Goal: Information Seeking & Learning: Learn about a topic

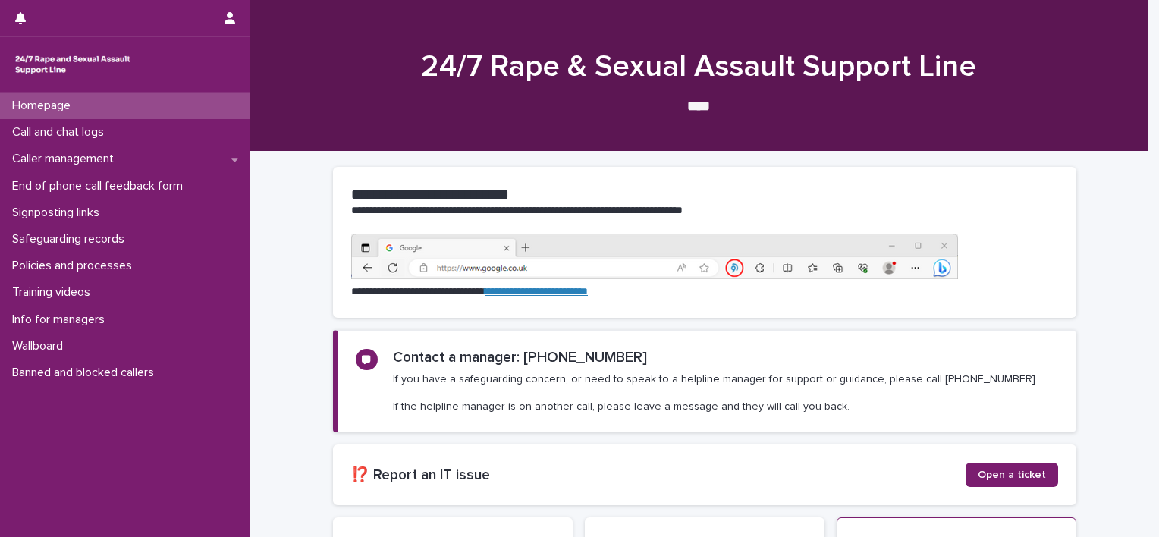
scroll to position [221, 0]
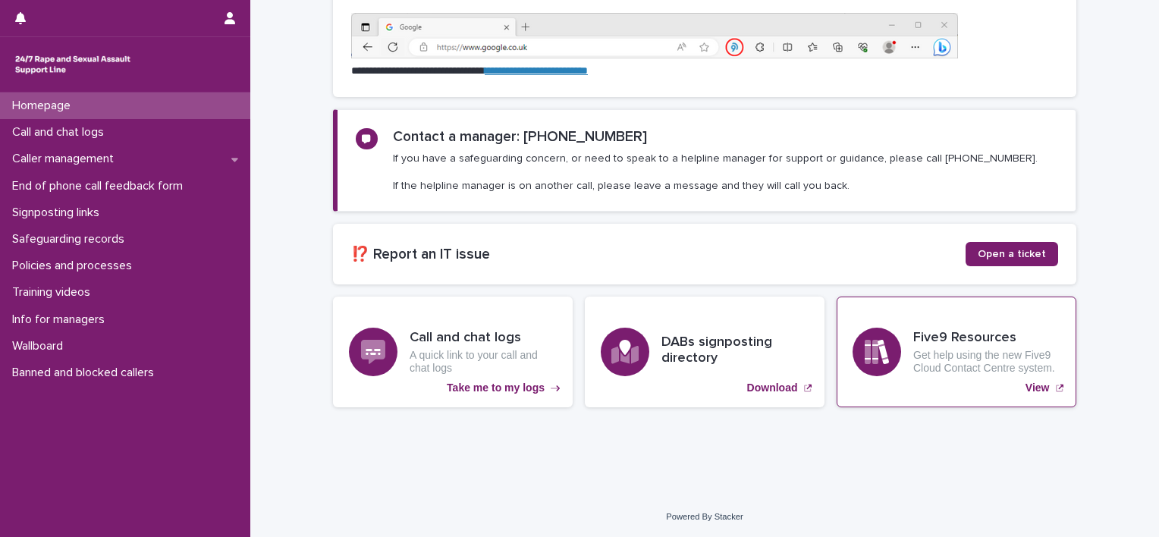
click at [941, 346] on div "Five9 Resources Get help using the new Five9 Cloud Contact Centre system." at bounding box center [986, 352] width 147 height 45
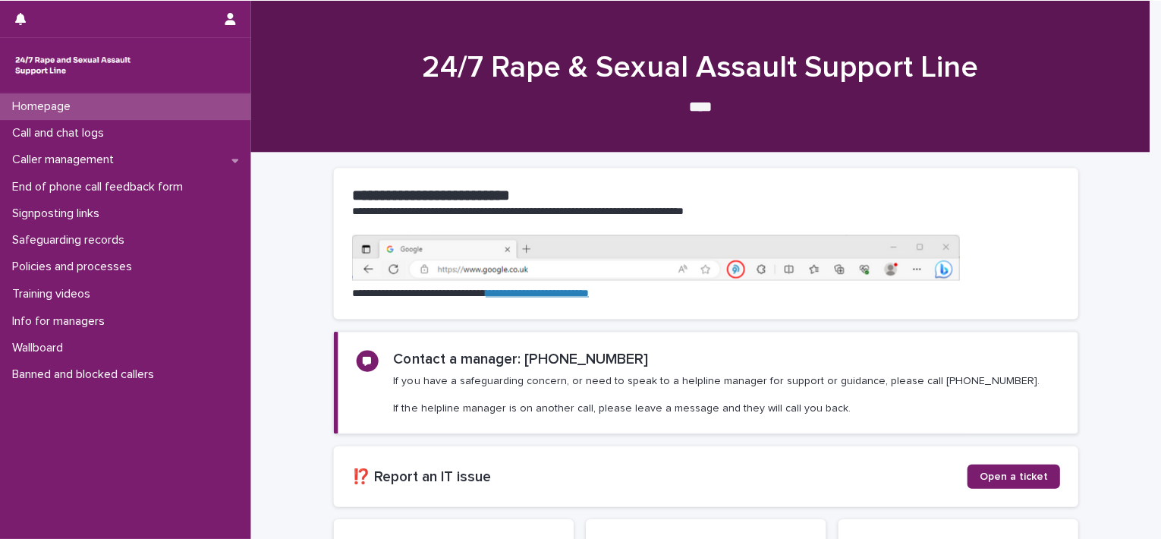
scroll to position [221, 0]
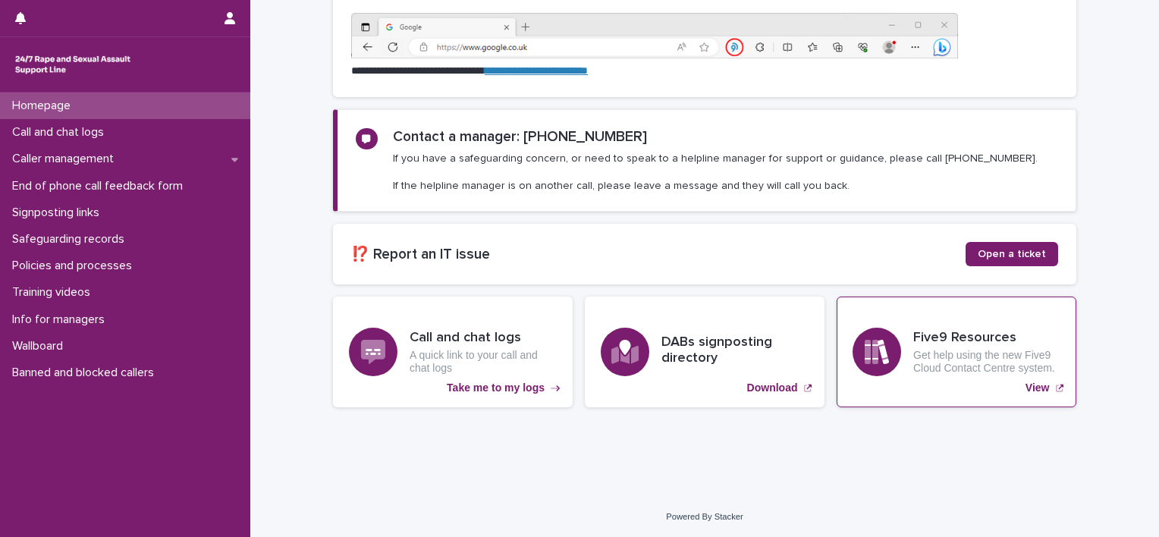
click at [1001, 363] on p "Get help using the new Five9 Cloud Contact Centre system." at bounding box center [986, 362] width 147 height 26
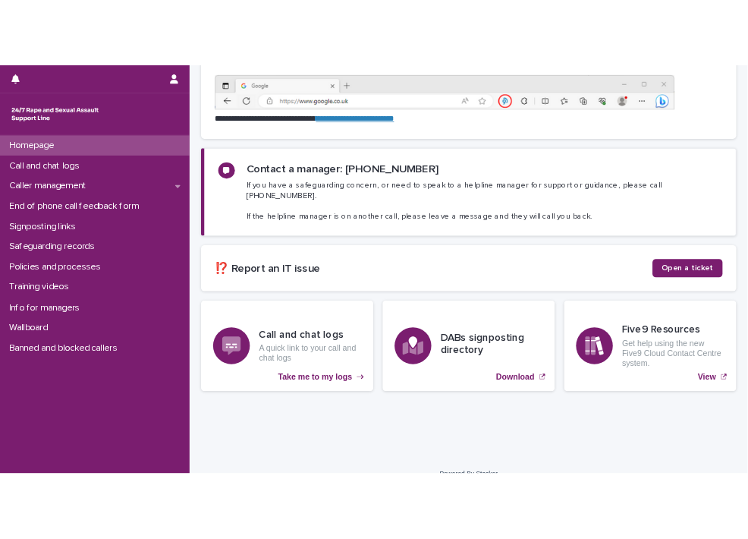
scroll to position [218, 0]
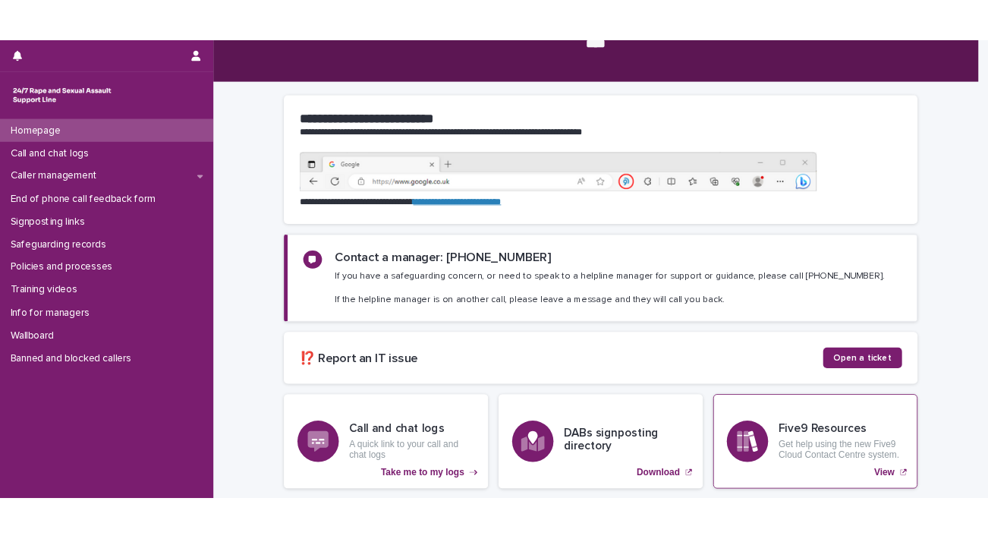
scroll to position [221, 0]
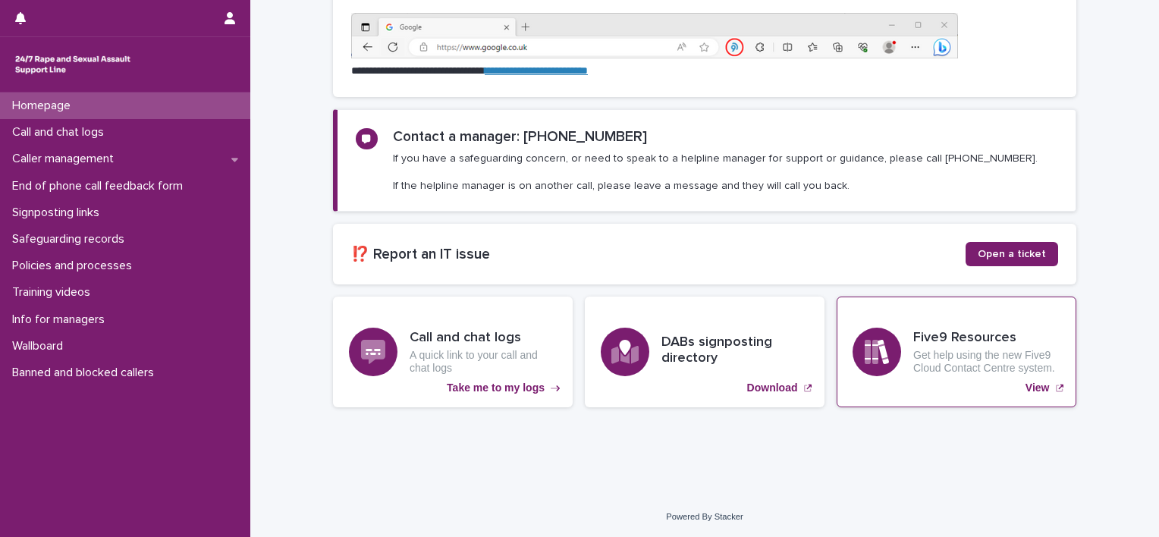
click at [934, 362] on p "Get help using the new Five9 Cloud Contact Centre system." at bounding box center [986, 362] width 147 height 26
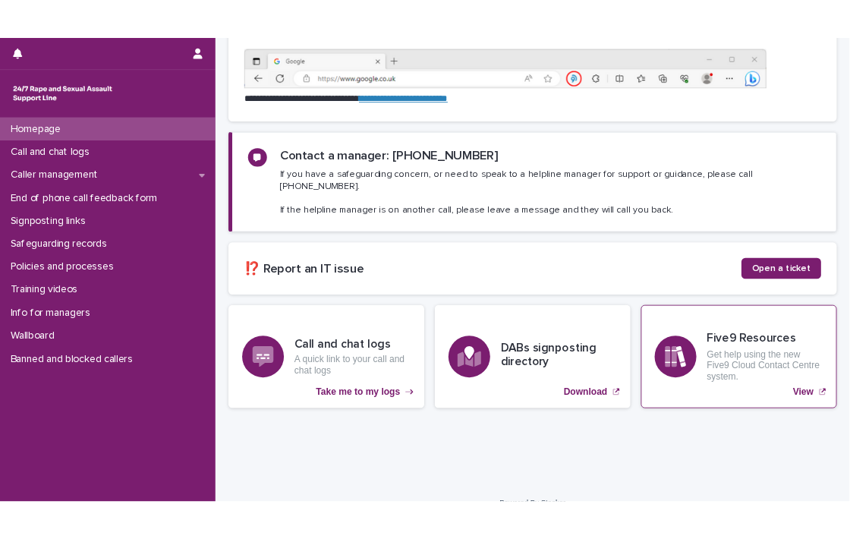
scroll to position [218, 0]
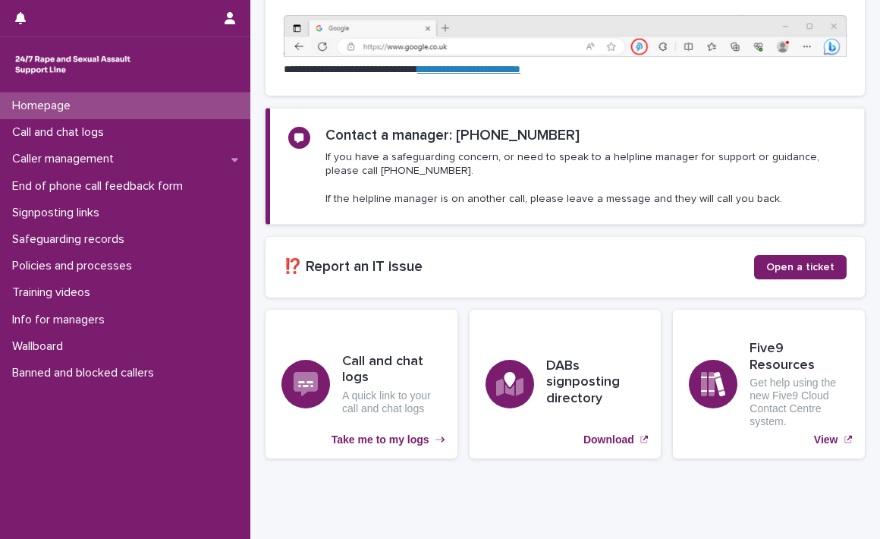
click at [29, 423] on div "Homepage Call and chat logs Caller management End of phone call feedback form S…" at bounding box center [125, 316] width 250 height 446
click at [756, 457] on div "Call and chat logs A quick link to your call and chat logs Take me to my logs D…" at bounding box center [565, 384] width 599 height 149
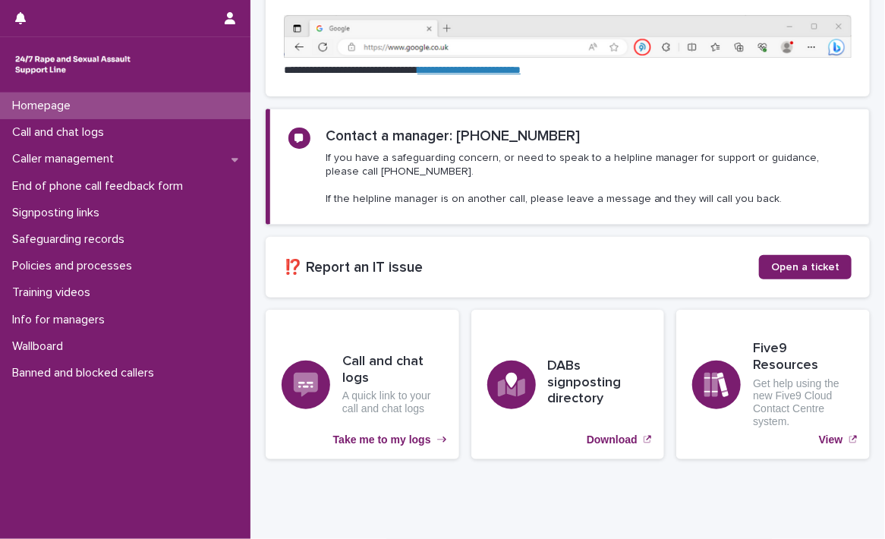
drag, startPoint x: 737, startPoint y: 468, endPoint x: 464, endPoint y: 122, distance: 440.3
click at [737, 458] on div "Call and chat logs A quick link to your call and chat logs Take me to my logs D…" at bounding box center [568, 384] width 604 height 149
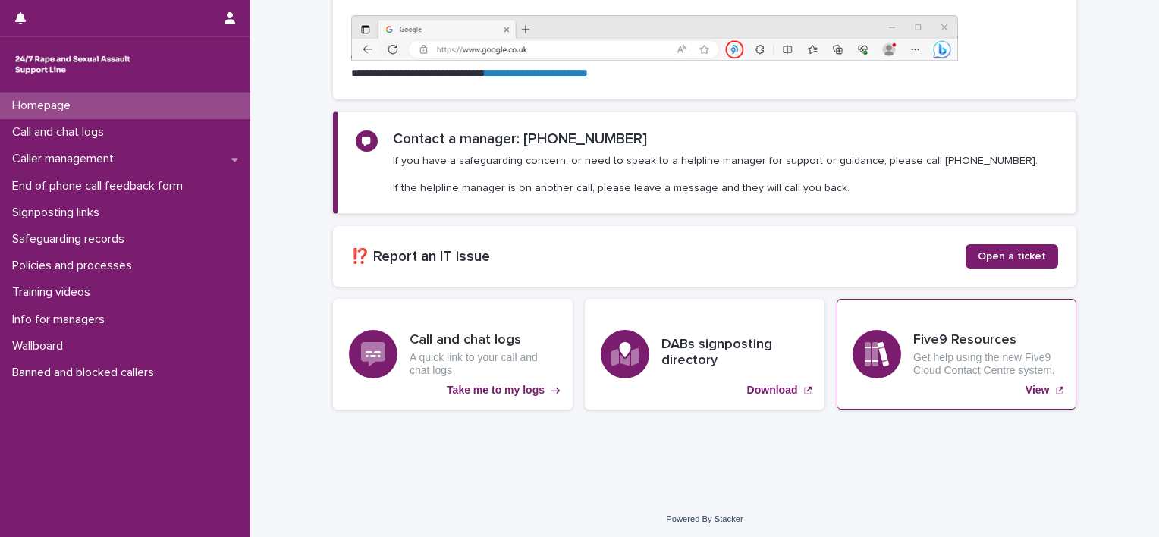
click at [947, 348] on div "Five9 Resources Get help using the new Five9 Cloud Contact Centre system." at bounding box center [986, 354] width 147 height 45
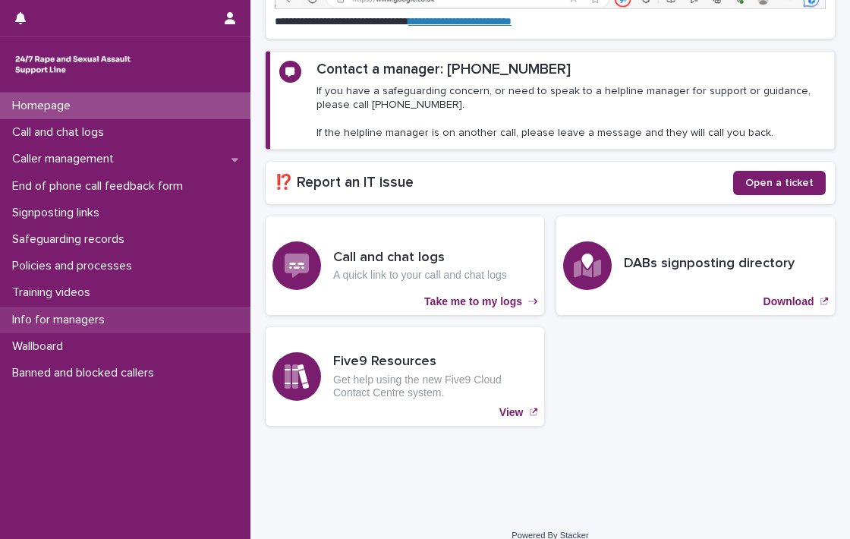
click at [103, 319] on p "Info for managers" at bounding box center [61, 320] width 111 height 14
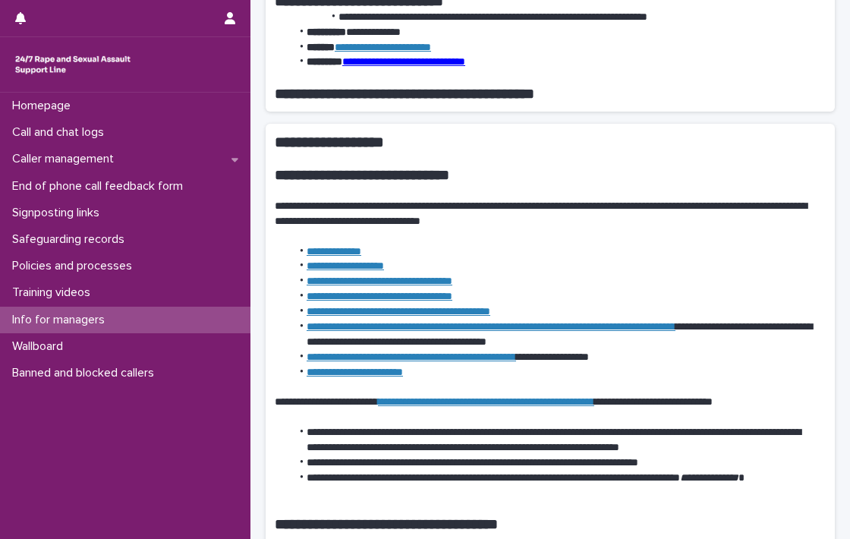
scroll to position [607, 0]
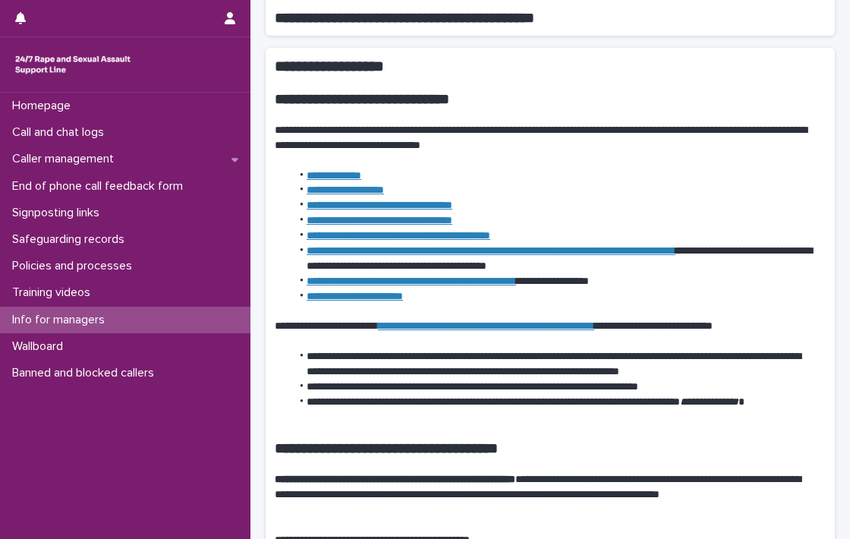
click at [573, 322] on link "**********" at bounding box center [486, 325] width 216 height 11
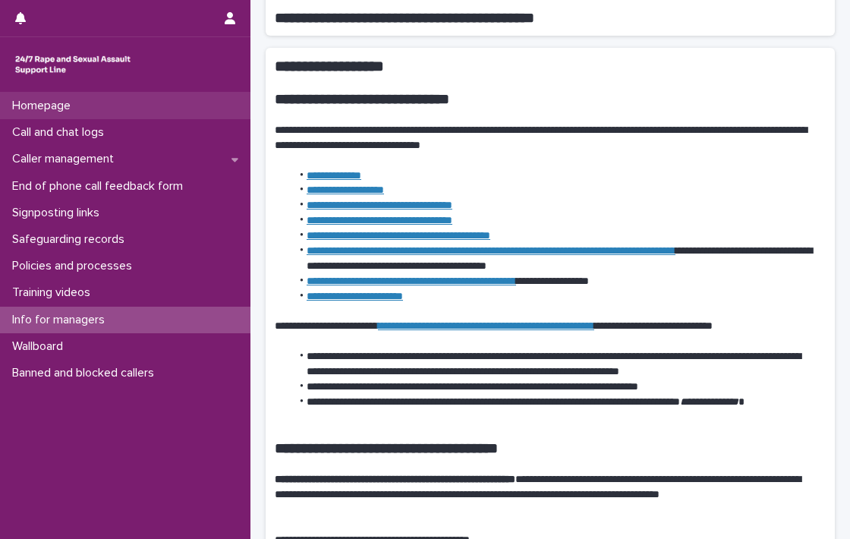
click at [73, 102] on p "Homepage" at bounding box center [44, 106] width 77 height 14
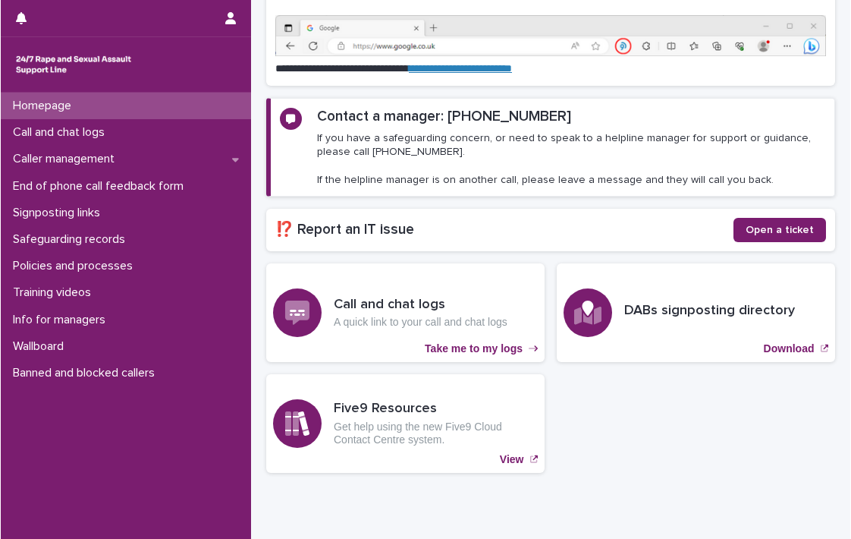
scroll to position [187, 0]
